Goal: Transaction & Acquisition: Subscribe to service/newsletter

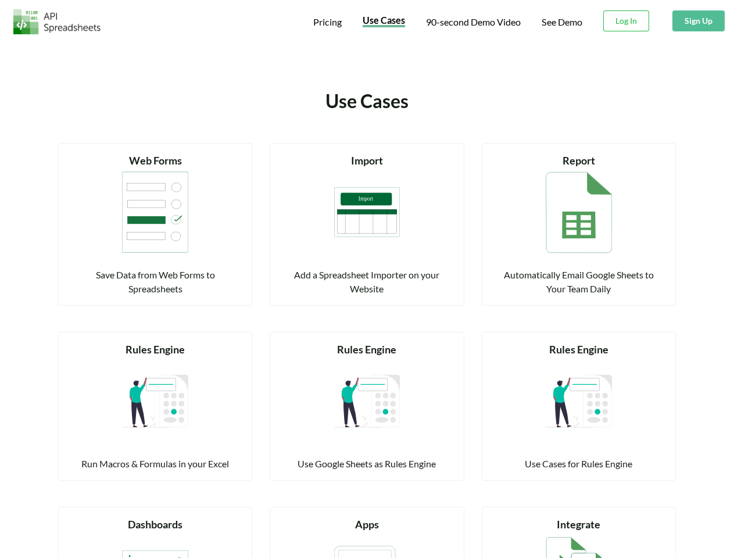
click at [327, 22] on span "Pricing" at bounding box center [327, 21] width 28 height 11
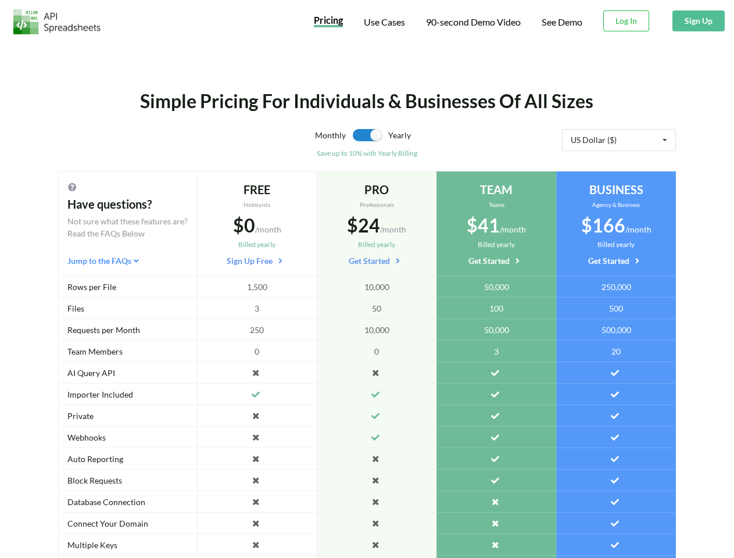
click at [383, 22] on span "Use Cases" at bounding box center [384, 21] width 41 height 11
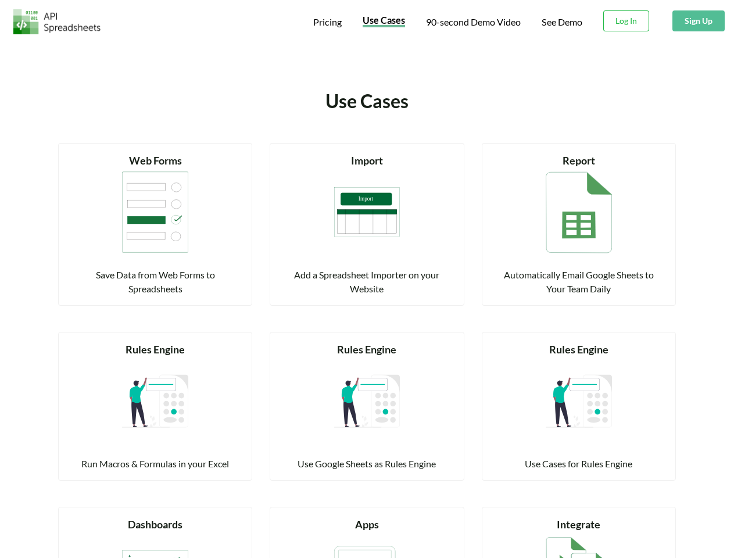
click at [473, 22] on span "90-second Demo Video" at bounding box center [473, 21] width 95 height 9
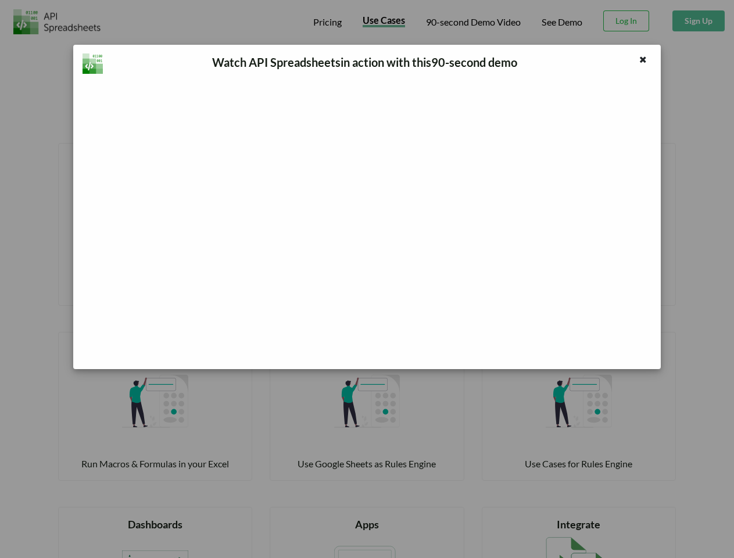
click at [627, 21] on div "Watch API Spreadsheets in action with this 90 -second demo" at bounding box center [367, 279] width 734 height 558
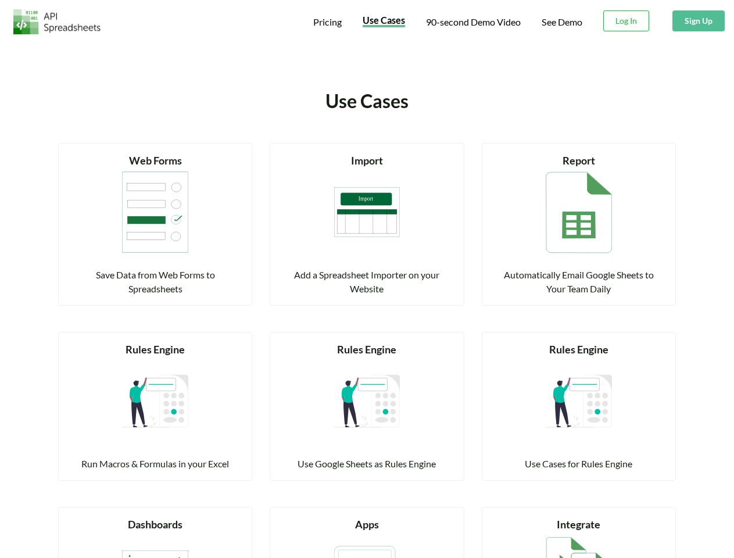
click at [698, 21] on button "Sign Up" at bounding box center [699, 20] width 52 height 21
click at [155, 160] on div "Web Forms" at bounding box center [155, 161] width 165 height 16
click at [155, 212] on img at bounding box center [155, 212] width 66 height 87
click at [155, 282] on div "Save Data from Web Forms to Spreadsheets" at bounding box center [155, 282] width 165 height 28
click at [367, 160] on div "Import" at bounding box center [366, 161] width 165 height 16
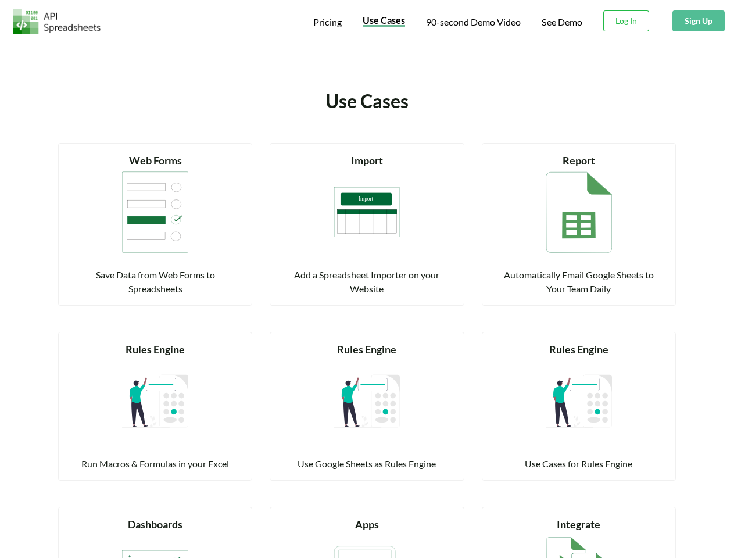
click at [367, 212] on img at bounding box center [367, 212] width 66 height 87
